Goal: Task Accomplishment & Management: Manage account settings

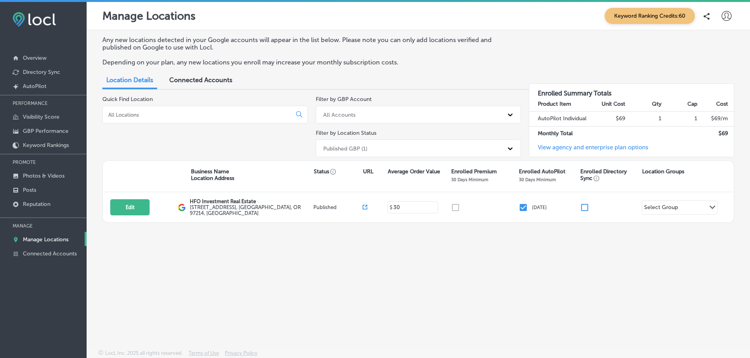
click at [723, 20] on icon at bounding box center [726, 16] width 10 height 10
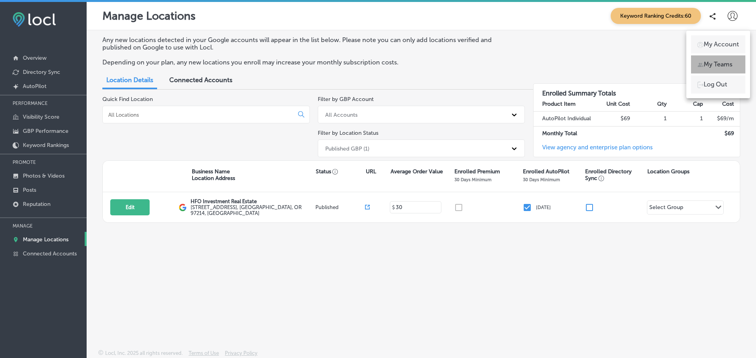
click at [717, 65] on p "My Teams" at bounding box center [717, 64] width 29 height 9
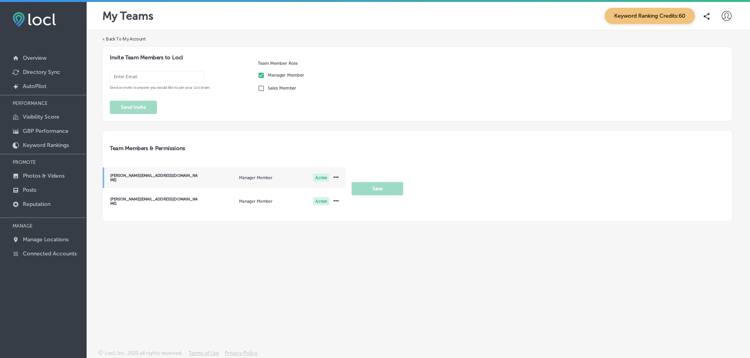
click at [125, 80] on input "email" at bounding box center [157, 77] width 94 height 12
type input "[EMAIL_ADDRESS][DOMAIN_NAME]"
click at [137, 106] on button "Send Invite" at bounding box center [133, 107] width 47 height 13
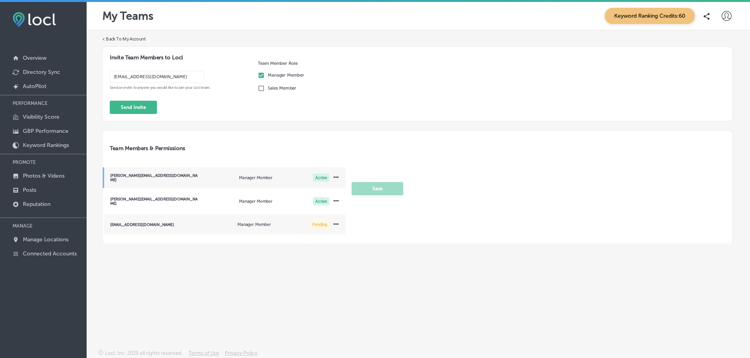
click at [338, 181] on icon at bounding box center [336, 177] width 7 height 7
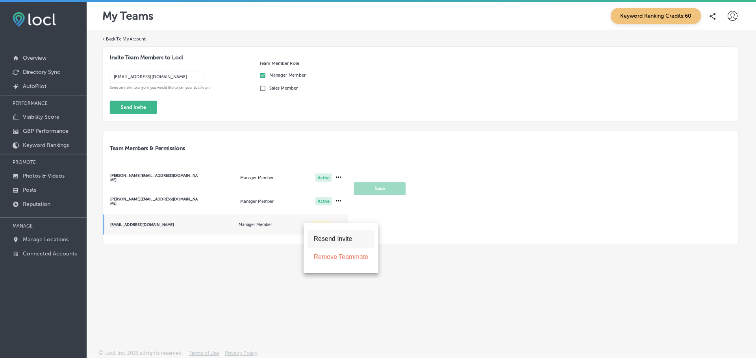
click at [406, 227] on div at bounding box center [378, 179] width 756 height 358
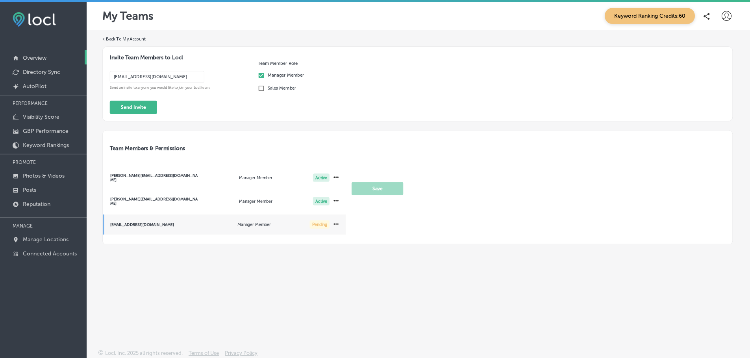
click at [31, 54] on link "Overview" at bounding box center [43, 57] width 87 height 14
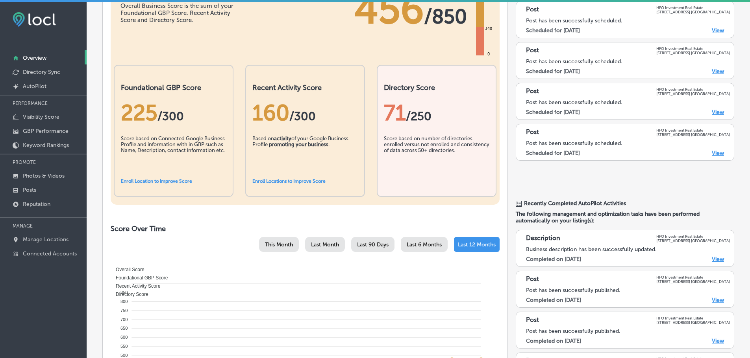
scroll to position [118, 0]
